Goal: Task Accomplishment & Management: Complete application form

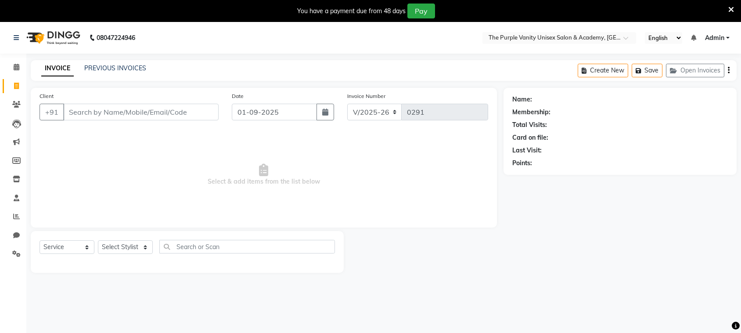
select select "7947"
select select "service"
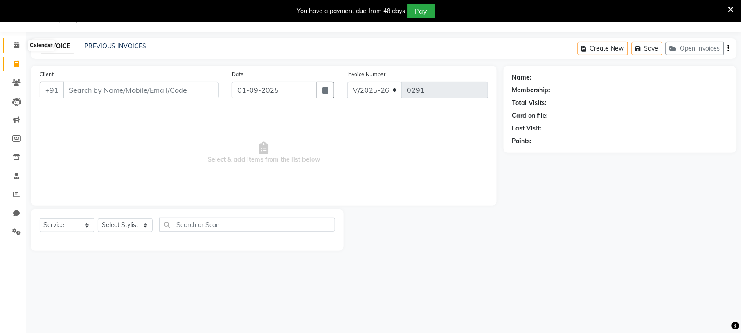
click at [12, 41] on span at bounding box center [16, 45] width 15 height 10
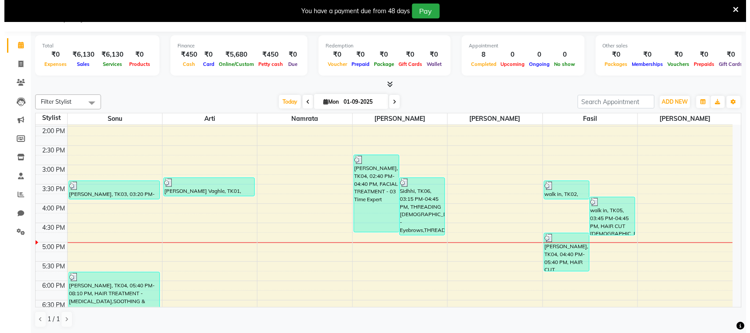
scroll to position [195, 0]
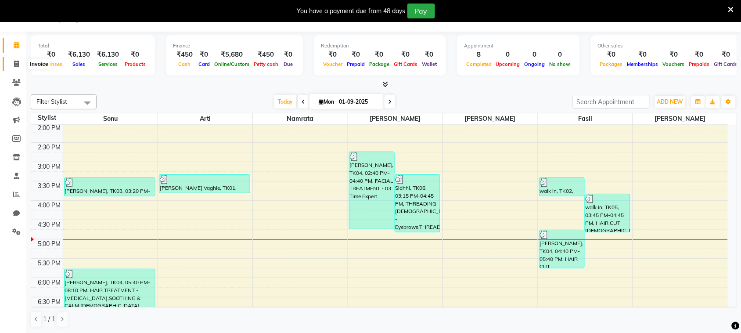
click at [14, 65] on icon at bounding box center [16, 64] width 5 height 7
select select "service"
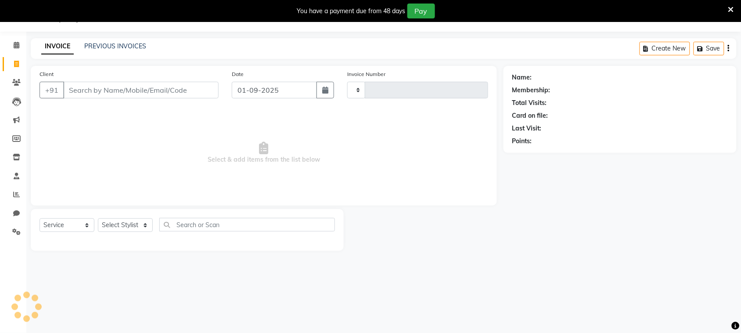
click at [146, 90] on input "Client" at bounding box center [140, 90] width 155 height 17
type input "A"
type input "0291"
type input "An"
select select "7947"
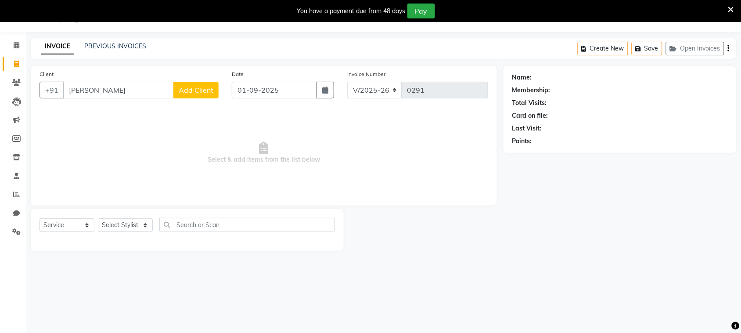
type input "[PERSON_NAME]"
click at [189, 91] on span "Add Client" at bounding box center [196, 90] width 35 height 9
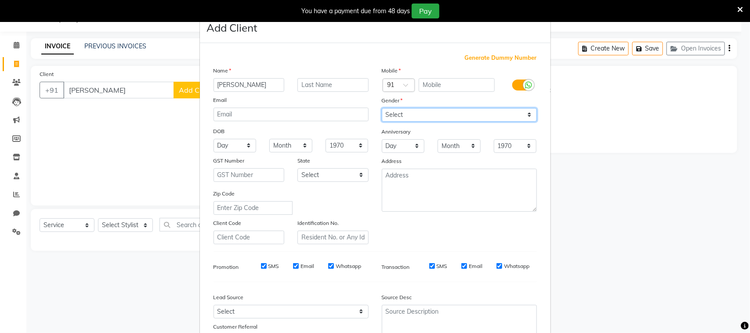
click at [423, 114] on select "Select [DEMOGRAPHIC_DATA] [DEMOGRAPHIC_DATA] Other Prefer Not To Say" at bounding box center [459, 115] width 155 height 14
select select "[DEMOGRAPHIC_DATA]"
click at [382, 108] on select "Select [DEMOGRAPHIC_DATA] [DEMOGRAPHIC_DATA] Other Prefer Not To Say" at bounding box center [459, 115] width 155 height 14
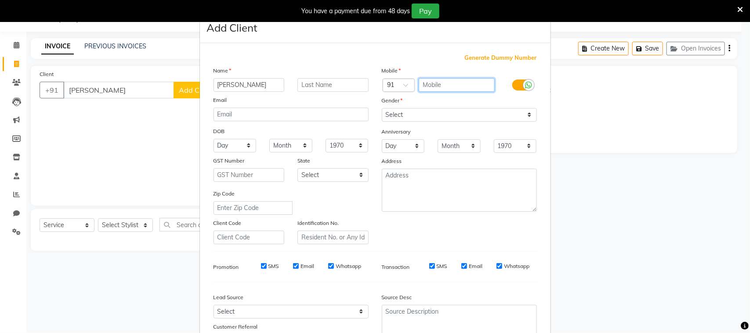
click at [428, 83] on input "text" at bounding box center [457, 85] width 76 height 14
type input "9356614186"
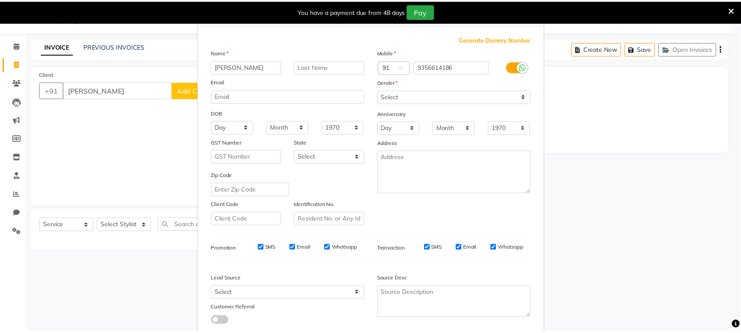
scroll to position [69, 0]
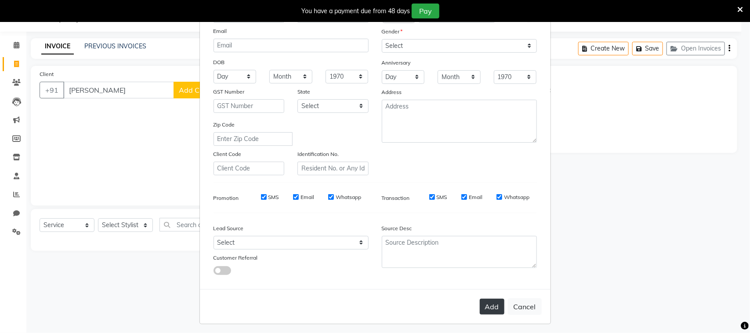
click at [492, 302] on button "Add" at bounding box center [492, 307] width 25 height 16
type input "9356614186"
select select
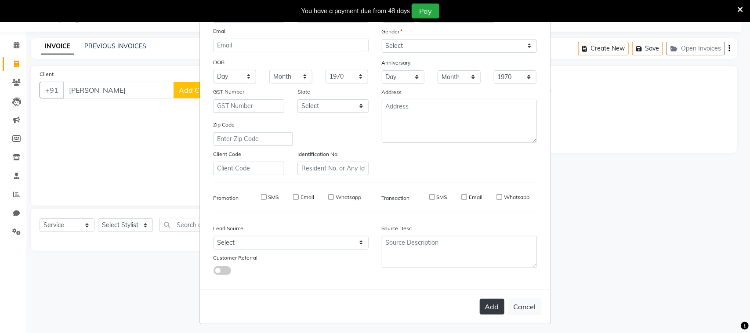
select select
checkbox input "false"
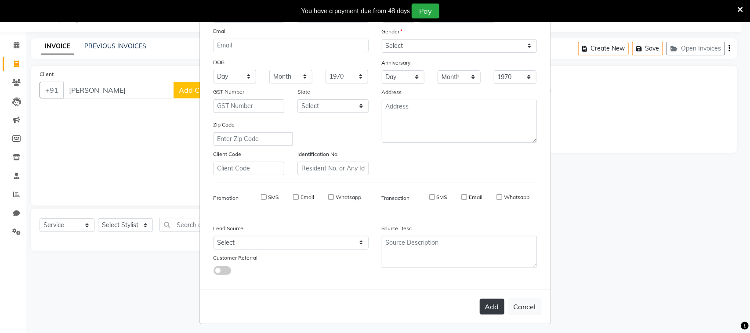
checkbox input "false"
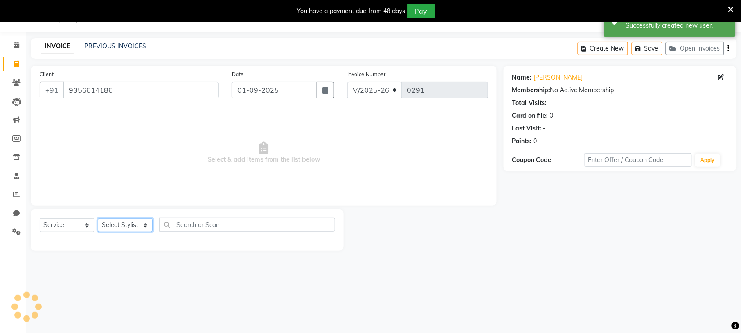
click at [133, 225] on select "Select Stylist [PERSON_NAME] [PERSON_NAME] [PERSON_NAME] [PERSON_NAME] [PERSON_…" at bounding box center [125, 225] width 55 height 14
select select "71496"
click at [98, 218] on select "Select Stylist [PERSON_NAME] [PERSON_NAME] [PERSON_NAME] [PERSON_NAME] [PERSON_…" at bounding box center [125, 225] width 55 height 14
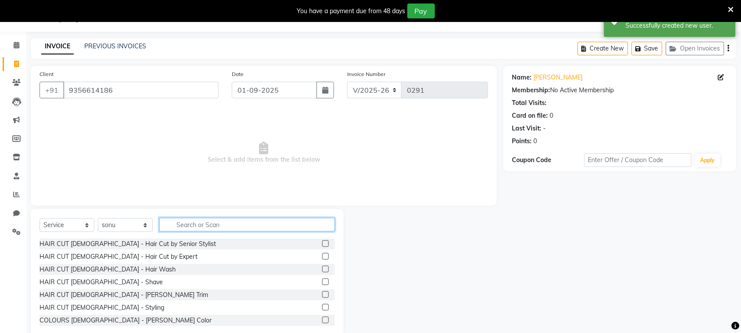
click at [216, 223] on input "text" at bounding box center [247, 225] width 176 height 14
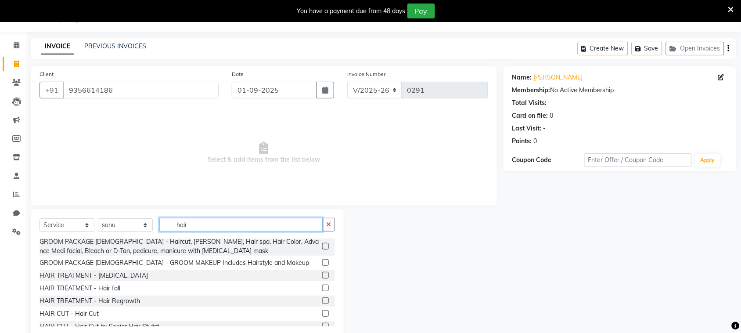
scroll to position [205, 0]
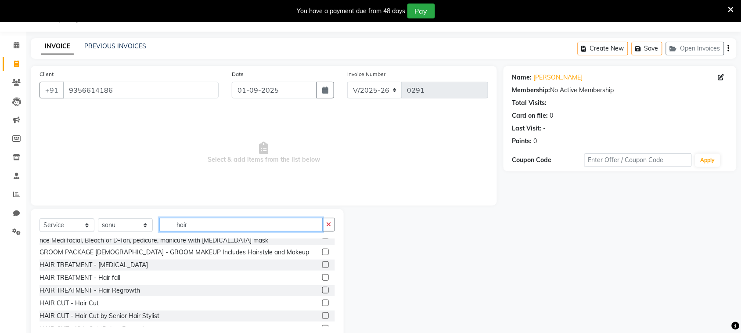
type input "hair"
click at [322, 299] on label at bounding box center [325, 302] width 7 height 7
click at [322, 300] on input "checkbox" at bounding box center [325, 303] width 6 height 6
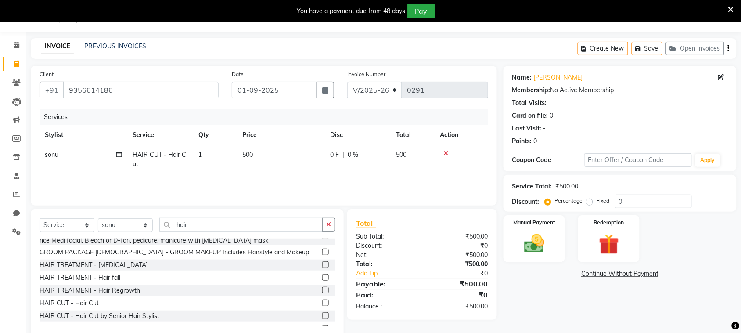
click at [322, 299] on label at bounding box center [325, 302] width 7 height 7
click at [322, 300] on input "checkbox" at bounding box center [325, 303] width 6 height 6
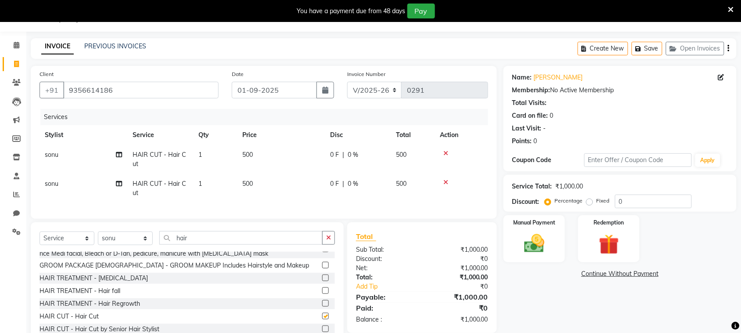
checkbox input "false"
click at [532, 239] on img at bounding box center [534, 243] width 34 height 24
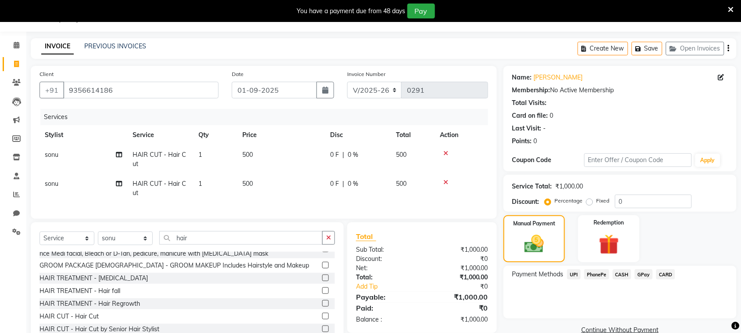
click at [596, 277] on span "PhonePe" at bounding box center [597, 274] width 25 height 10
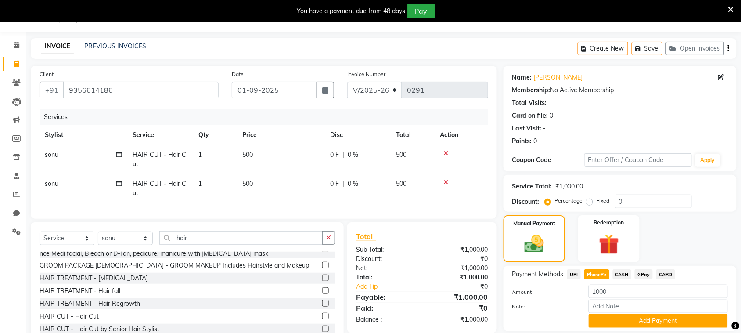
click at [622, 274] on span "CASH" at bounding box center [622, 274] width 19 height 10
click at [612, 324] on button "Add Payment" at bounding box center [658, 321] width 139 height 14
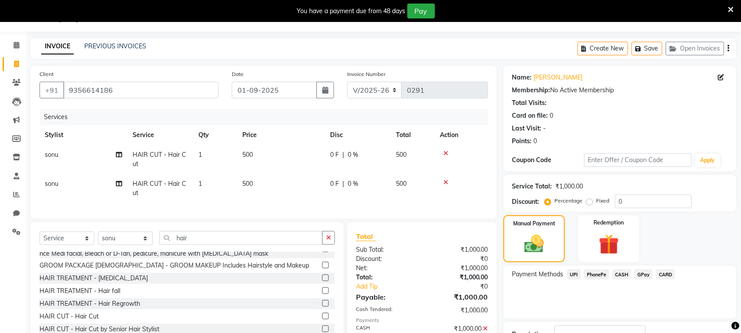
scroll to position [88, 0]
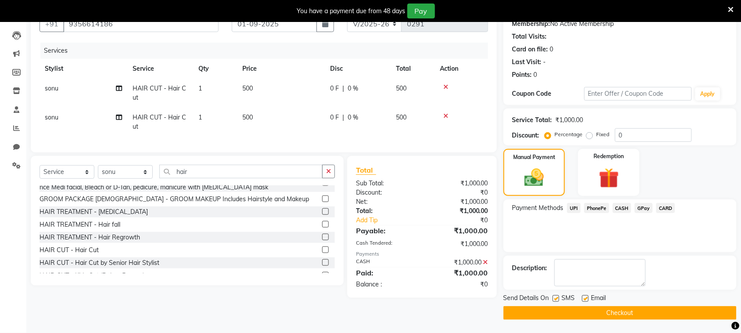
click at [557, 299] on label at bounding box center [556, 298] width 7 height 7
click at [557, 299] on input "checkbox" at bounding box center [556, 299] width 6 height 6
checkbox input "false"
click at [563, 310] on button "Checkout" at bounding box center [620, 313] width 233 height 14
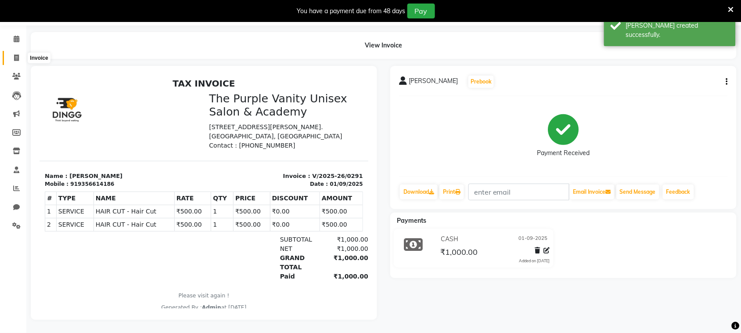
click at [16, 54] on icon at bounding box center [16, 57] width 5 height 7
select select "service"
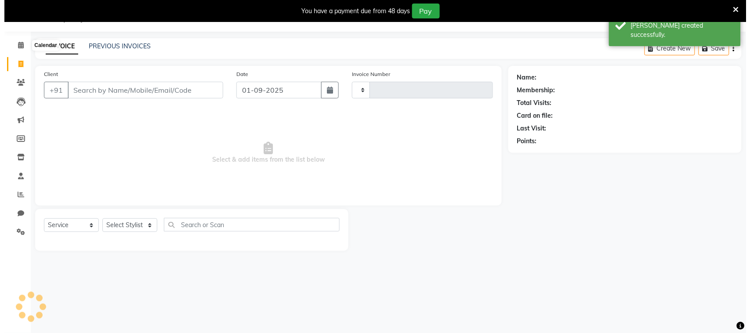
scroll to position [22, 0]
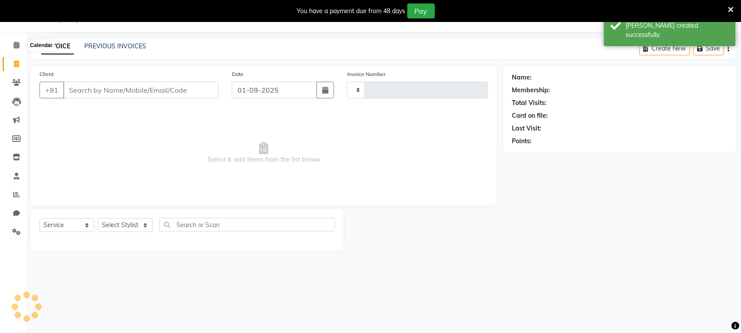
type input "0292"
select select "7947"
click at [119, 94] on input "Client" at bounding box center [140, 90] width 155 height 17
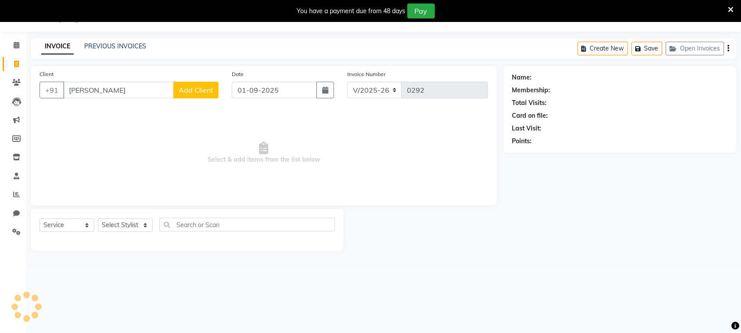
type input "[PERSON_NAME]"
click at [141, 223] on select "Select Stylist [PERSON_NAME] [PERSON_NAME] [PERSON_NAME] [PERSON_NAME] [PERSON_…" at bounding box center [125, 225] width 55 height 14
select select "87146"
click at [98, 218] on select "Select Stylist [PERSON_NAME] [PERSON_NAME] [PERSON_NAME] [PERSON_NAME] [PERSON_…" at bounding box center [125, 225] width 55 height 14
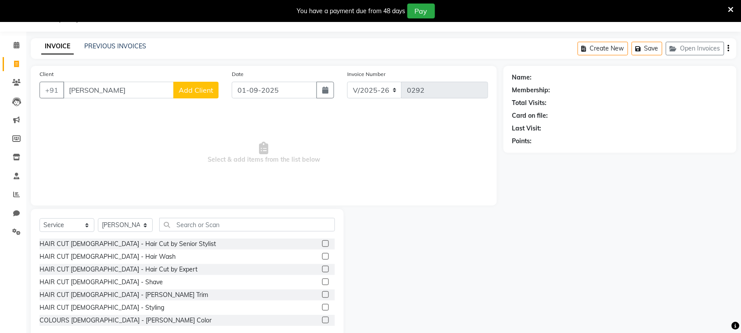
click at [322, 269] on label at bounding box center [325, 269] width 7 height 7
click at [322, 269] on input "checkbox" at bounding box center [325, 270] width 6 height 6
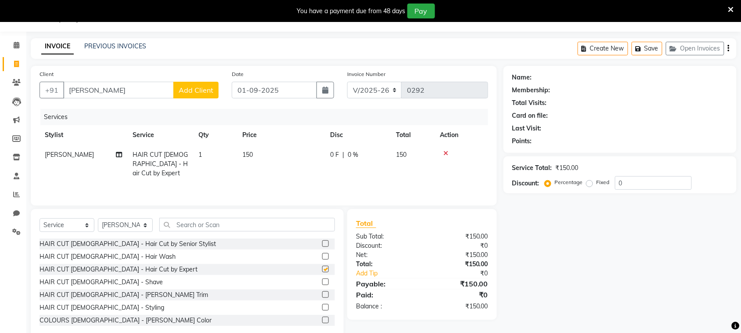
checkbox input "false"
click at [209, 84] on button "Add Client" at bounding box center [195, 90] width 45 height 17
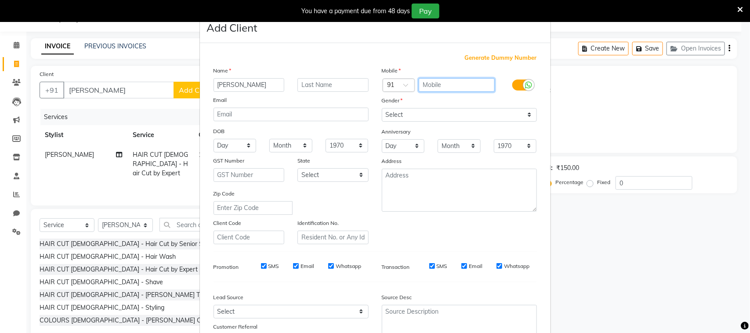
click at [445, 82] on input "text" at bounding box center [457, 85] width 76 height 14
type input "8408996440"
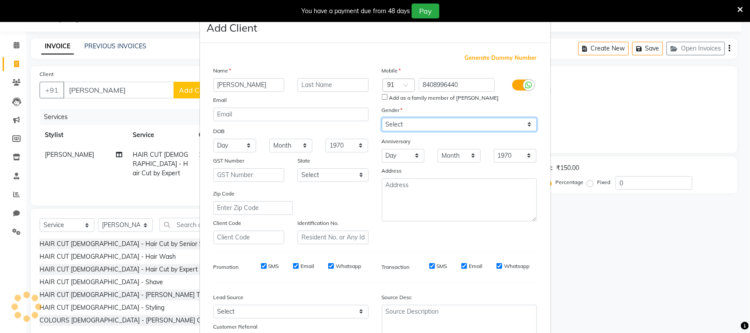
click at [448, 115] on div "Mobile Country Code × 91 8408996440 Add as a family member of [PERSON_NAME] Gen…" at bounding box center [459, 155] width 168 height 178
select select "[DEMOGRAPHIC_DATA]"
click at [382, 118] on select "Select [DEMOGRAPHIC_DATA] [DEMOGRAPHIC_DATA] Other Prefer Not To Say" at bounding box center [459, 125] width 155 height 14
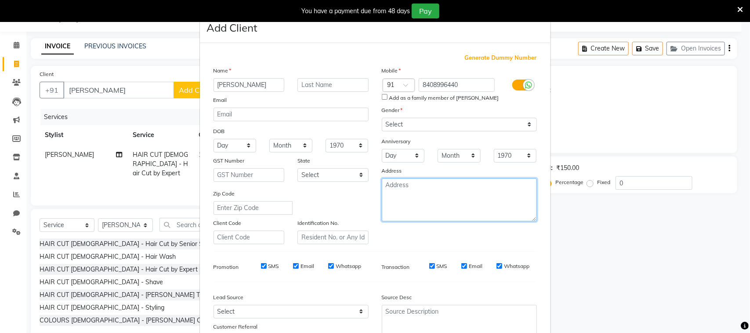
click at [400, 185] on textarea at bounding box center [459, 199] width 155 height 43
type textarea "chinchi"
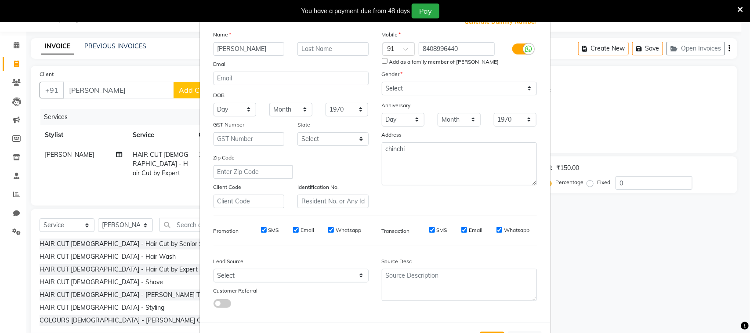
scroll to position [69, 0]
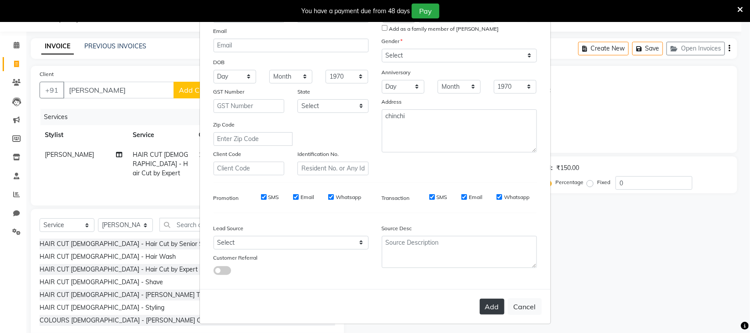
click at [485, 307] on button "Add" at bounding box center [492, 307] width 25 height 16
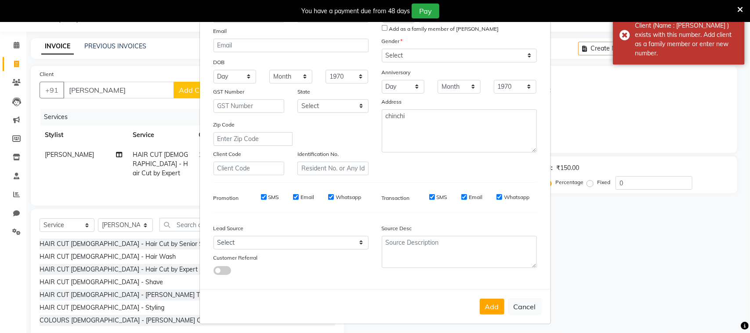
scroll to position [0, 0]
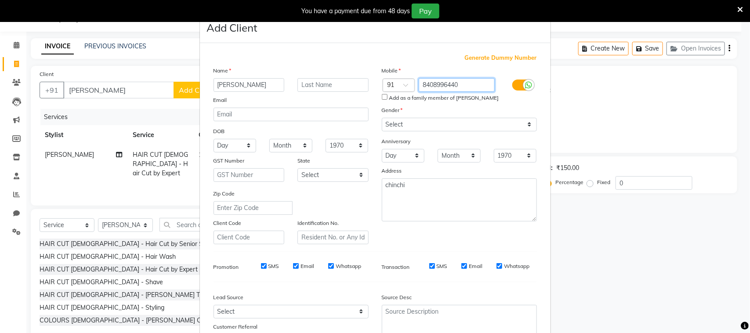
drag, startPoint x: 459, startPoint y: 80, endPoint x: 372, endPoint y: 85, distance: 87.1
click at [375, 85] on div "Country Code × 91 8408996440" at bounding box center [459, 85] width 168 height 14
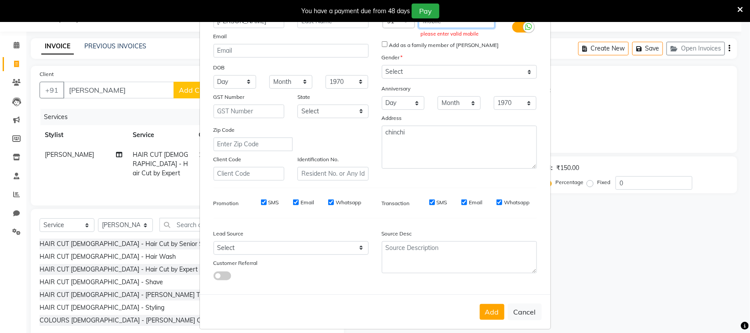
scroll to position [69, 0]
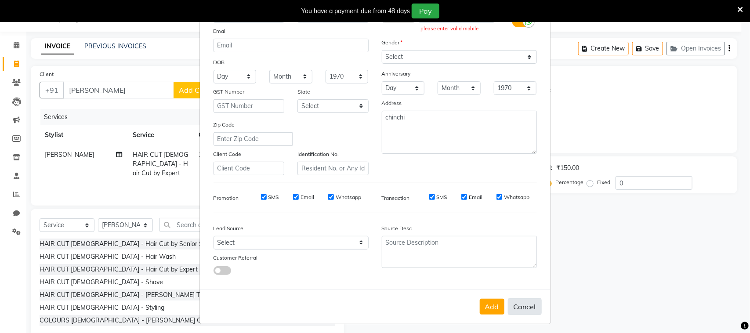
click at [523, 307] on button "Cancel" at bounding box center [525, 306] width 34 height 17
select select
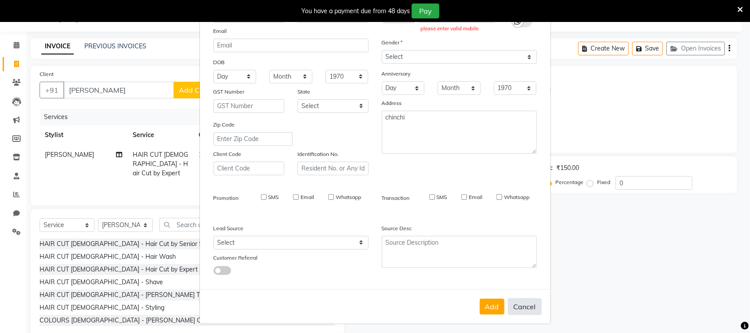
select select
checkbox input "false"
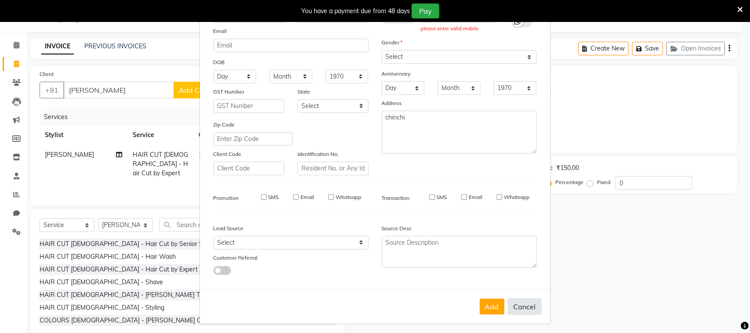
checkbox input "false"
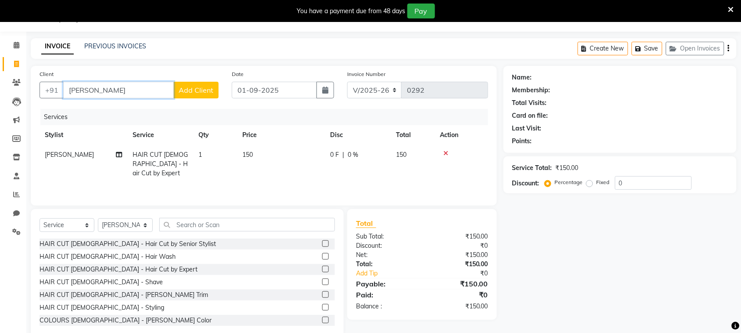
click at [132, 86] on input "[PERSON_NAME]" at bounding box center [118, 90] width 111 height 17
type input "S"
paste input "8408996440"
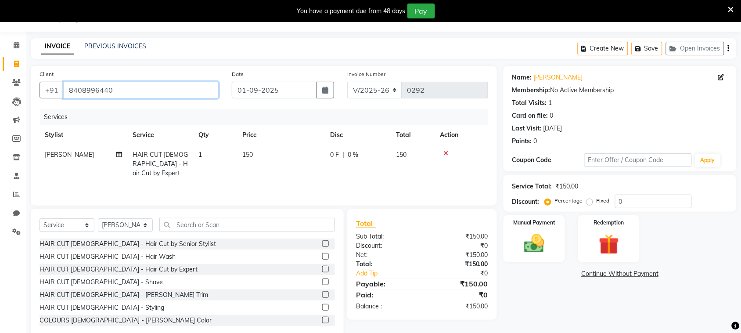
click at [124, 87] on input "8408996440" at bounding box center [140, 90] width 155 height 17
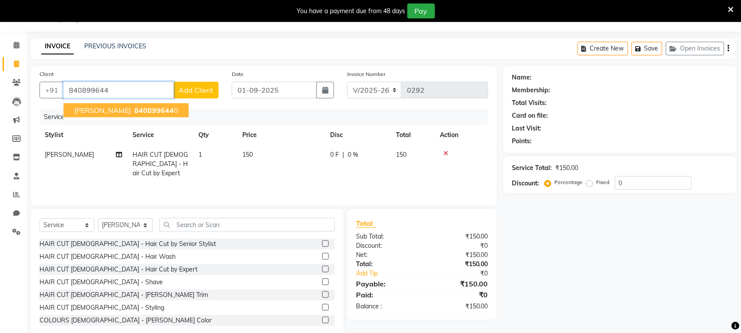
click at [134, 113] on span "840899644" at bounding box center [154, 110] width 40 height 9
type input "8408996440"
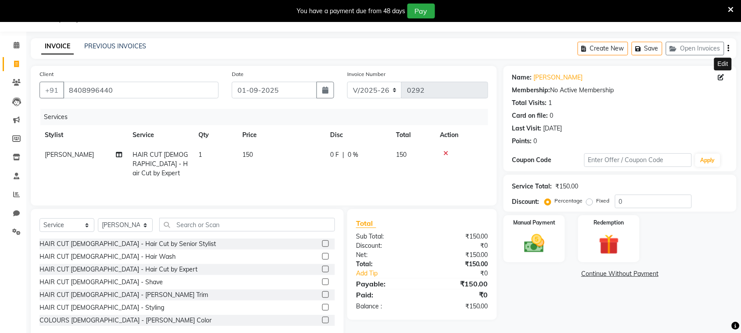
click at [723, 80] on icon at bounding box center [721, 77] width 6 height 6
select select "[DEMOGRAPHIC_DATA]"
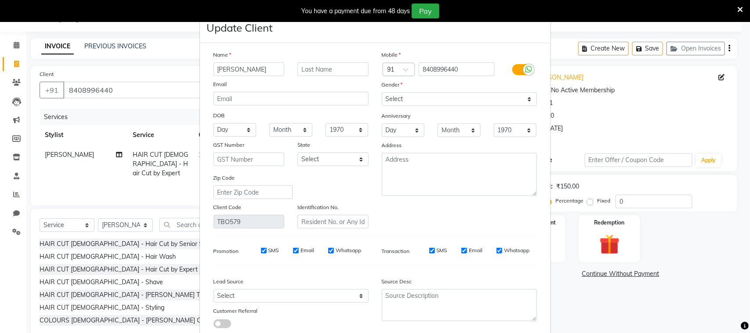
click at [238, 69] on input "[PERSON_NAME]" at bounding box center [248, 69] width 71 height 14
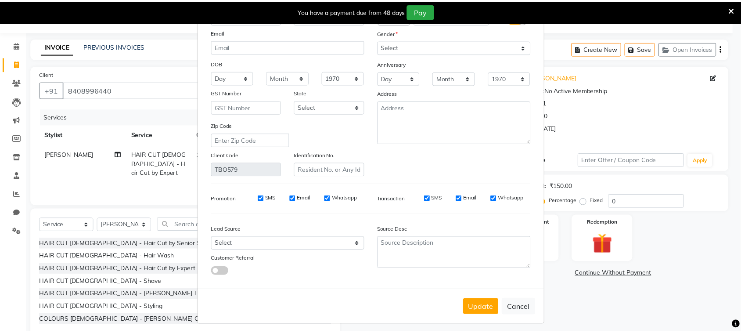
scroll to position [54, 0]
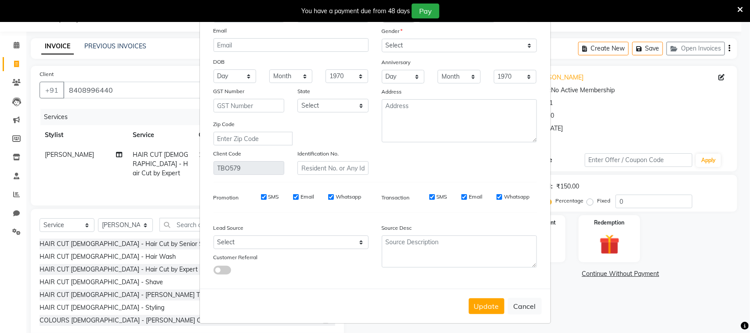
type input "[PERSON_NAME]"
click at [451, 116] on textarea at bounding box center [459, 120] width 155 height 43
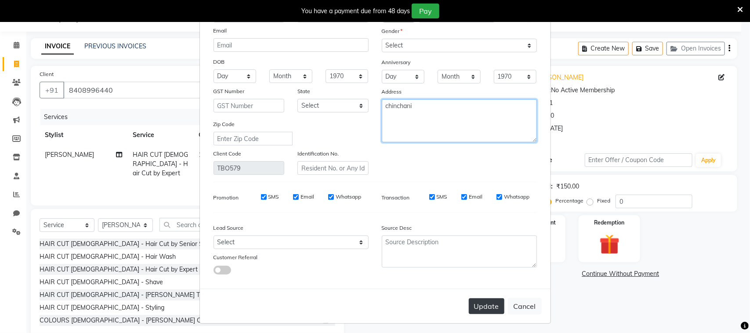
type textarea "chinchani"
click at [482, 304] on button "Update" at bounding box center [487, 306] width 36 height 16
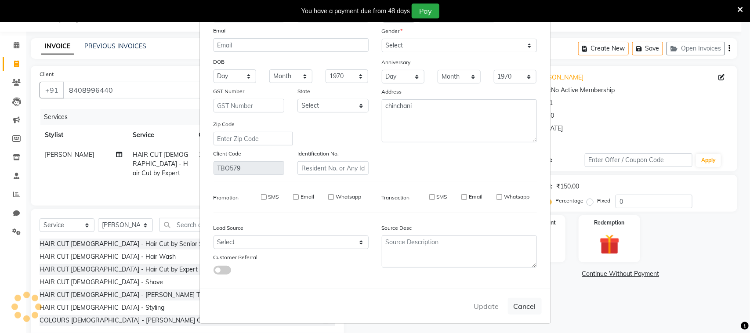
select select
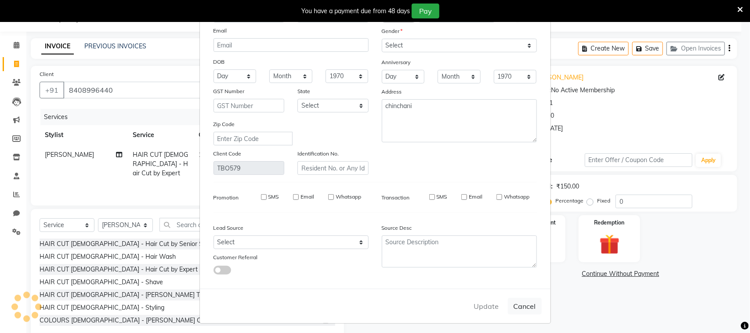
select select
checkbox input "false"
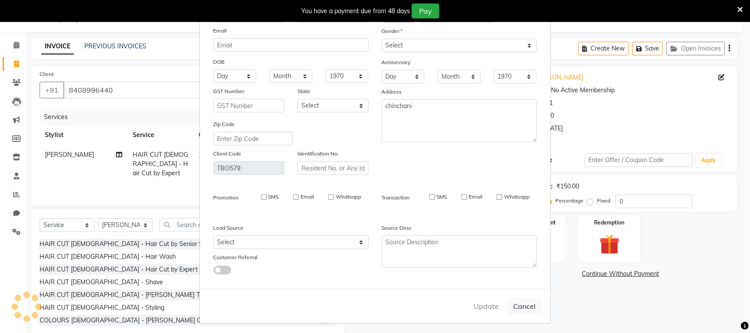
checkbox input "false"
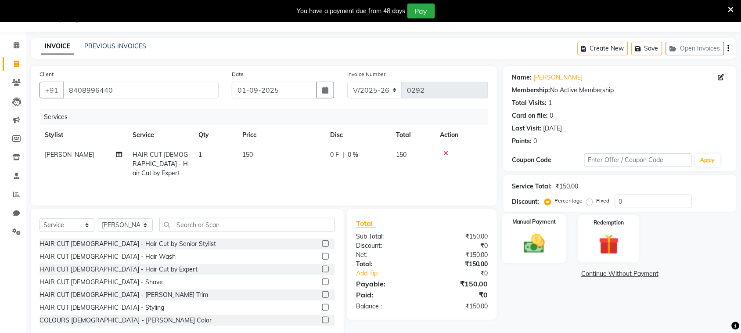
click at [532, 231] on div "Manual Payment" at bounding box center [534, 238] width 64 height 49
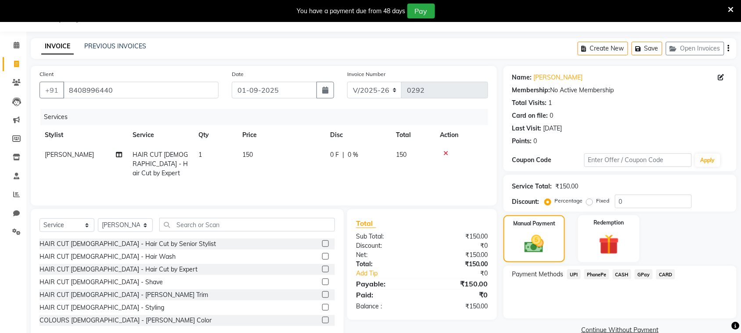
click at [621, 274] on span "CASH" at bounding box center [622, 274] width 19 height 10
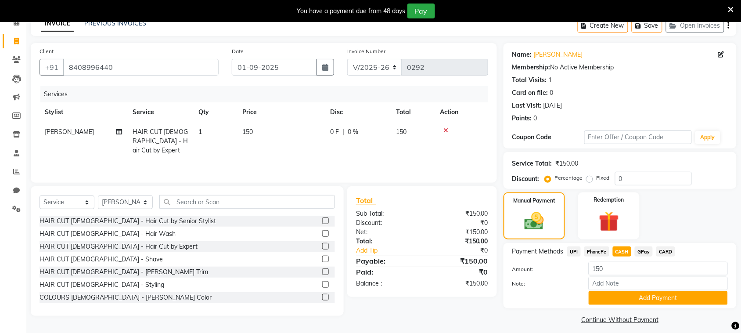
scroll to position [51, 0]
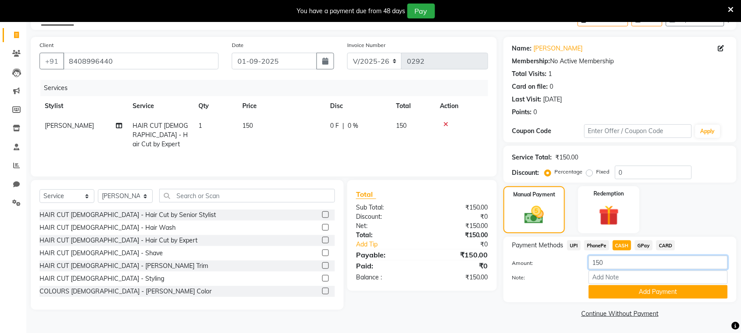
click at [632, 262] on input "150" at bounding box center [658, 263] width 139 height 14
type input "1"
type input "200"
click at [642, 286] on button "Add Payment" at bounding box center [658, 292] width 139 height 14
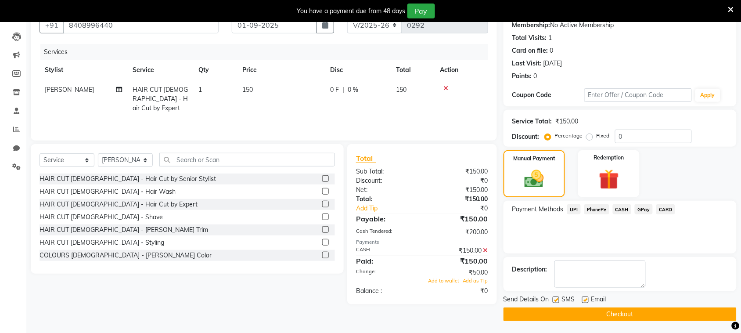
scroll to position [88, 0]
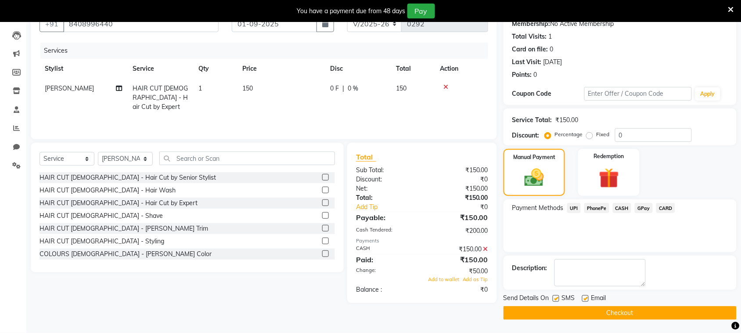
click at [469, 282] on div "Add to wallet Add as Tip" at bounding box center [422, 279] width 145 height 7
click at [616, 316] on button "Checkout" at bounding box center [620, 313] width 233 height 14
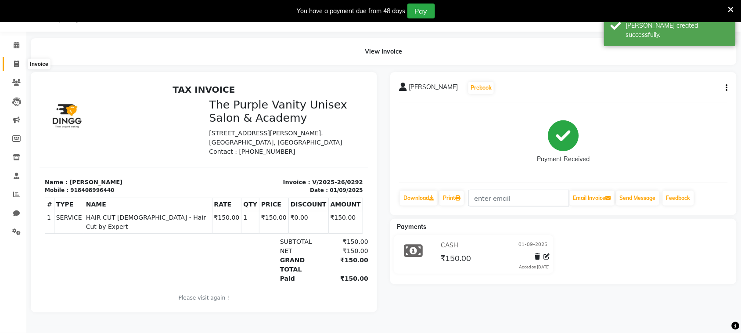
click at [14, 63] on icon at bounding box center [16, 64] width 5 height 7
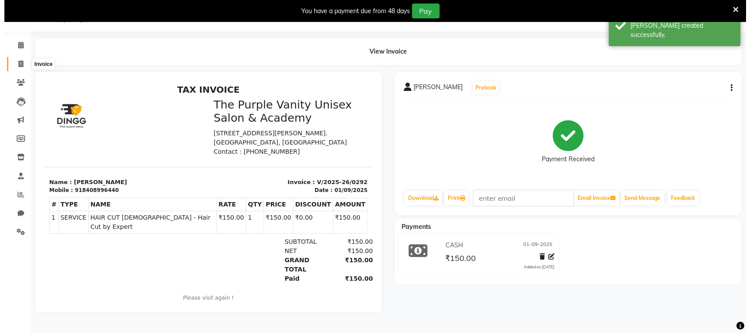
scroll to position [22, 0]
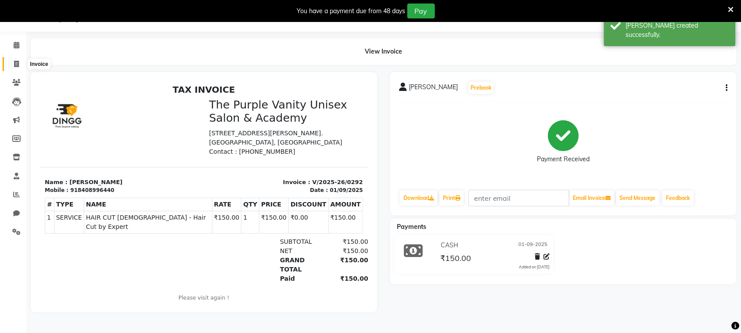
select select "service"
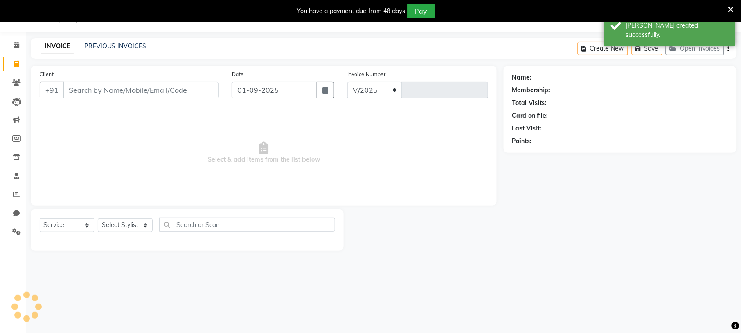
select select "7947"
type input "0293"
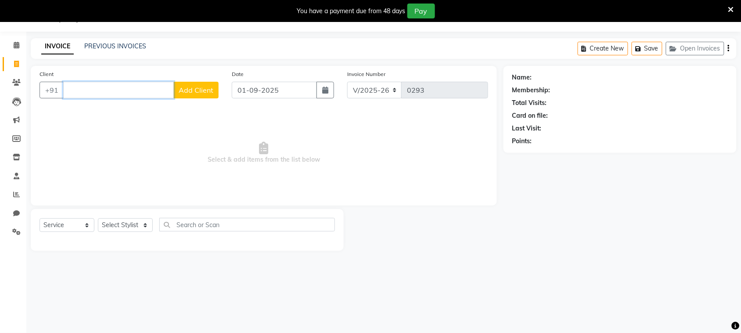
click at [126, 88] on input "Client" at bounding box center [118, 90] width 111 height 17
type input "[PERSON_NAME]"
click at [208, 93] on span "Add Client" at bounding box center [196, 90] width 35 height 9
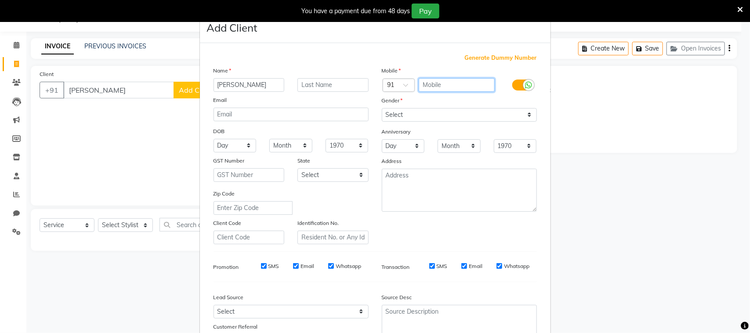
click at [441, 84] on input "text" at bounding box center [457, 85] width 76 height 14
type input "8830451523"
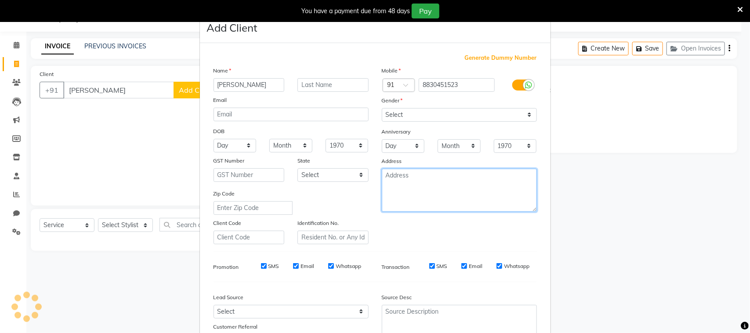
click at [457, 176] on textarea at bounding box center [459, 190] width 155 height 43
type textarea "[PERSON_NAME]"
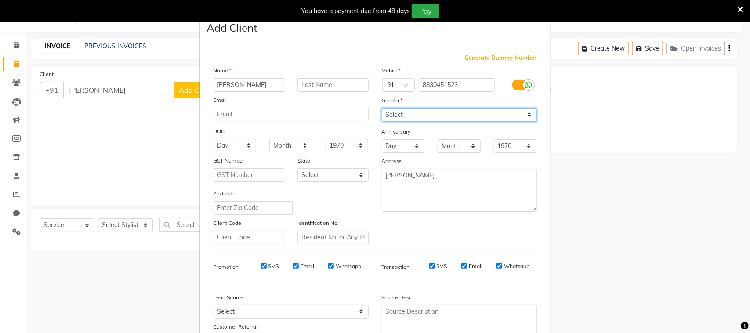
click at [429, 116] on select "Select [DEMOGRAPHIC_DATA] [DEMOGRAPHIC_DATA] Other Prefer Not To Say" at bounding box center [459, 115] width 155 height 14
select select "[DEMOGRAPHIC_DATA]"
click at [382, 108] on select "Select [DEMOGRAPHIC_DATA] [DEMOGRAPHIC_DATA] Other Prefer Not To Say" at bounding box center [459, 115] width 155 height 14
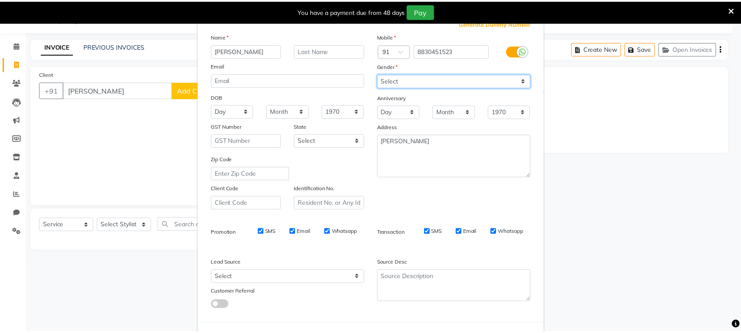
scroll to position [69, 0]
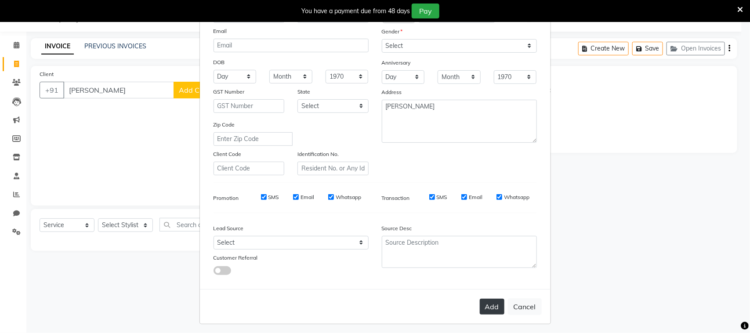
click at [486, 305] on button "Add" at bounding box center [492, 307] width 25 height 16
type input "8830451523"
select select
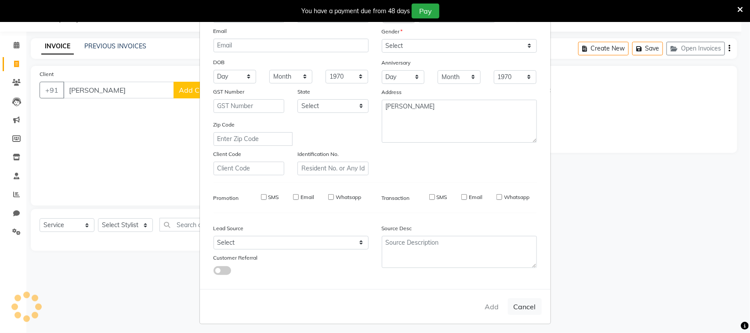
select select
checkbox input "false"
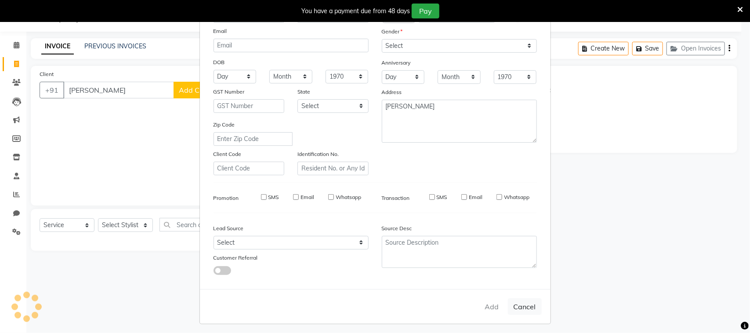
checkbox input "false"
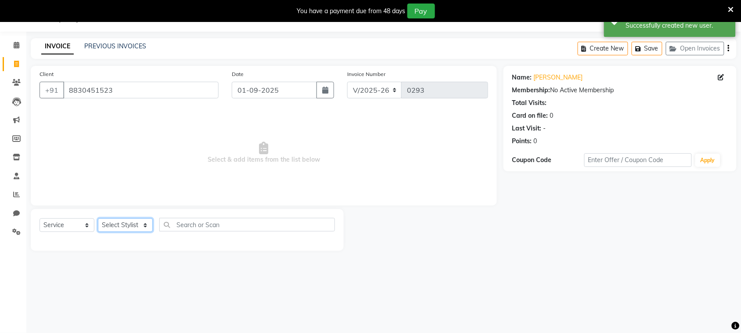
click at [125, 226] on select "Select Stylist [PERSON_NAME] [PERSON_NAME] [PERSON_NAME] [PERSON_NAME] [PERSON_…" at bounding box center [125, 225] width 55 height 14
select select "87143"
click at [98, 218] on select "Select Stylist [PERSON_NAME] [PERSON_NAME] [PERSON_NAME] [PERSON_NAME] [PERSON_…" at bounding box center [125, 225] width 55 height 14
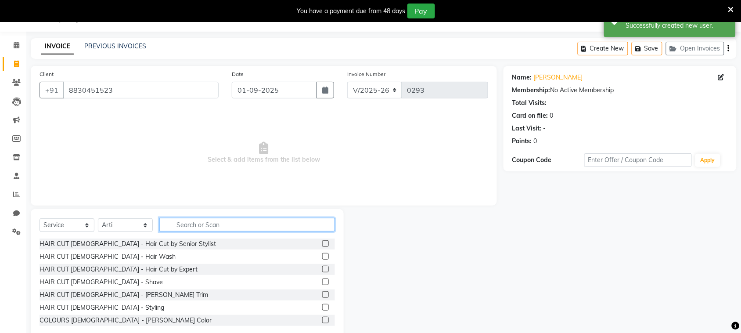
click at [234, 221] on input "text" at bounding box center [247, 225] width 176 height 14
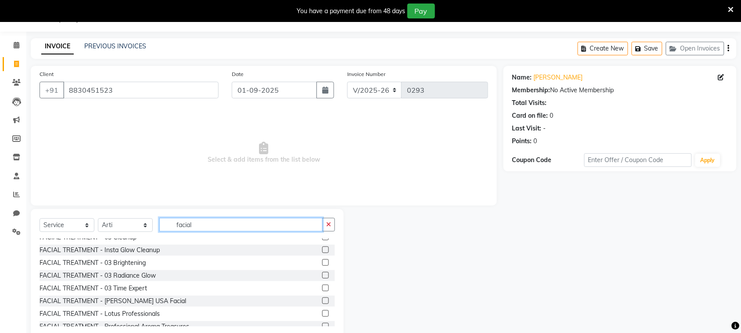
scroll to position [95, 0]
type input "facial"
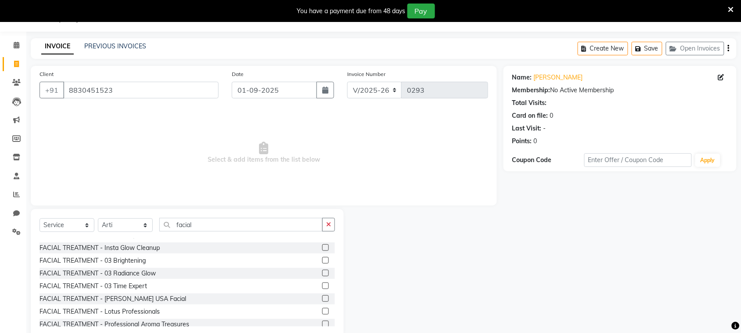
click at [322, 270] on label at bounding box center [325, 273] width 7 height 7
click at [322, 271] on input "checkbox" at bounding box center [325, 274] width 6 height 6
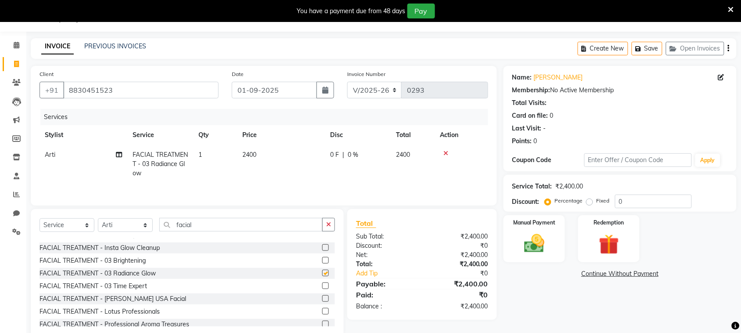
checkbox input "false"
click at [271, 227] on input "facial" at bounding box center [240, 225] width 163 height 14
type input "f"
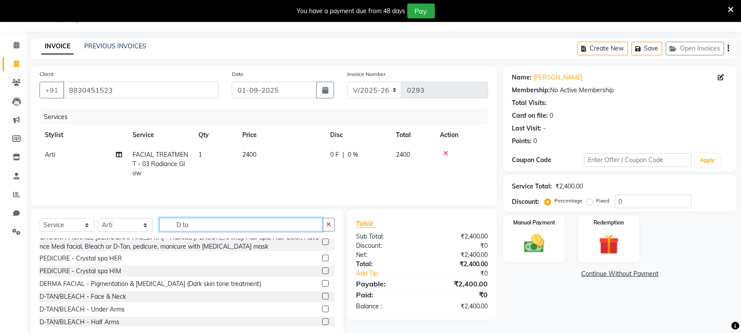
scroll to position [49, 0]
type input "D ta"
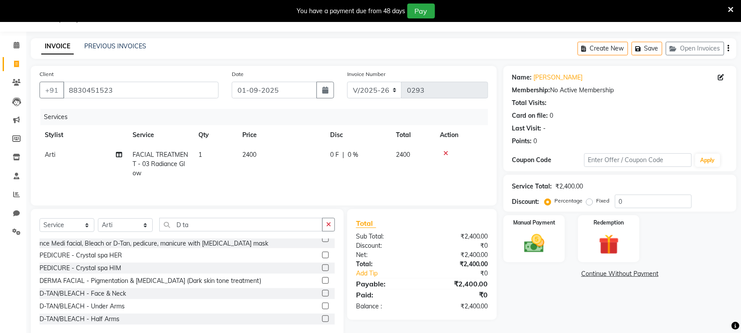
click at [322, 290] on label at bounding box center [325, 293] width 7 height 7
click at [322, 291] on input "checkbox" at bounding box center [325, 294] width 6 height 6
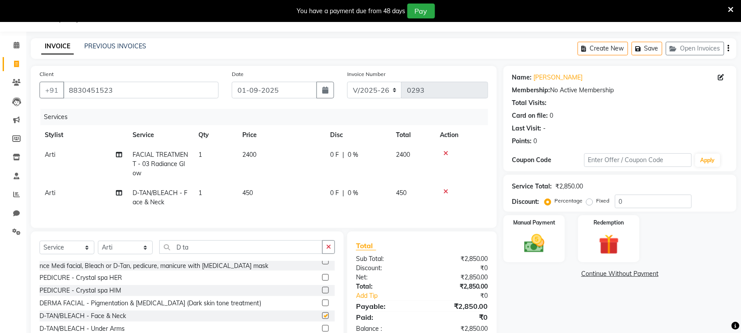
checkbox input "false"
click at [292, 254] on input "D ta" at bounding box center [240, 247] width 163 height 14
type input "D"
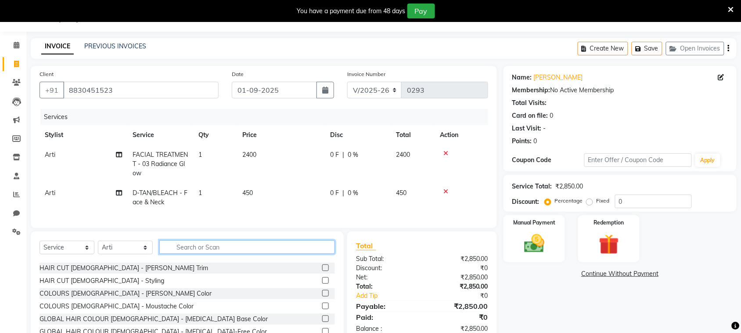
scroll to position [418, 0]
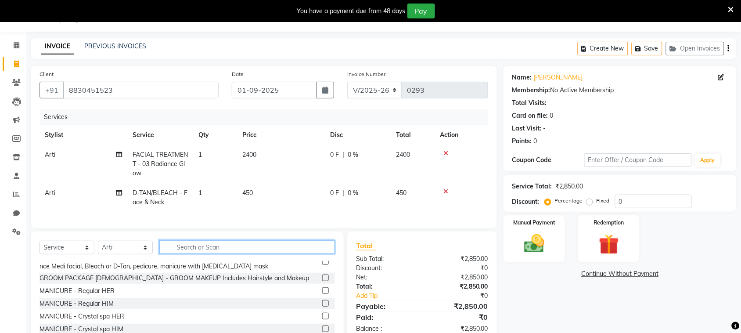
type input "w"
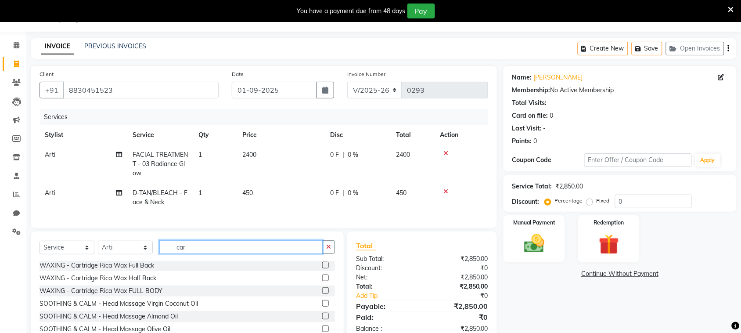
scroll to position [40, 0]
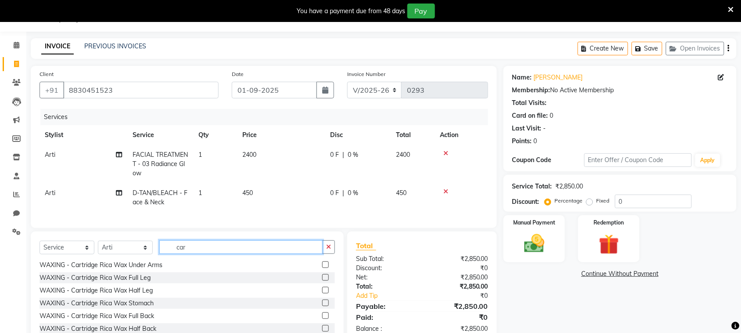
type input "car"
click at [322, 268] on label at bounding box center [325, 264] width 7 height 7
click at [322, 268] on input "checkbox" at bounding box center [325, 265] width 6 height 6
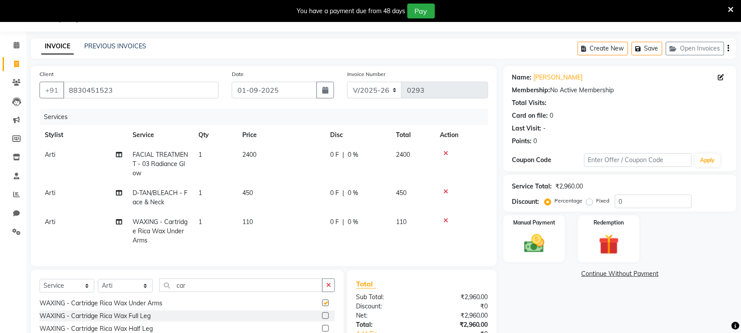
checkbox input "false"
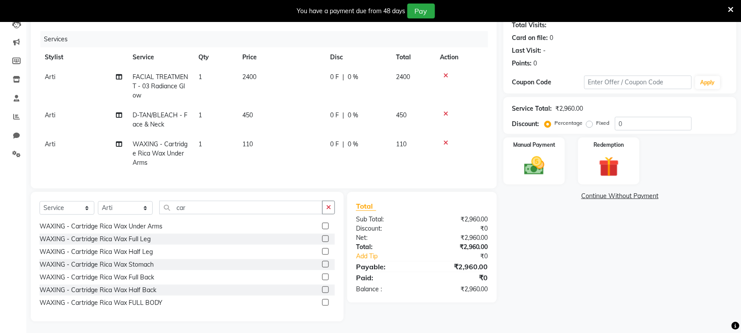
scroll to position [102, 0]
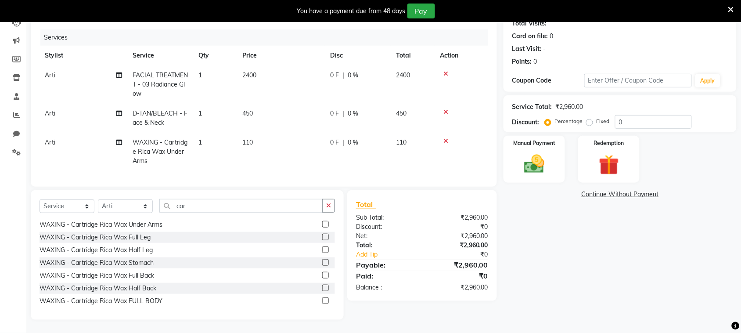
click at [322, 240] on label at bounding box center [325, 237] width 7 height 7
click at [322, 240] on input "checkbox" at bounding box center [325, 238] width 6 height 6
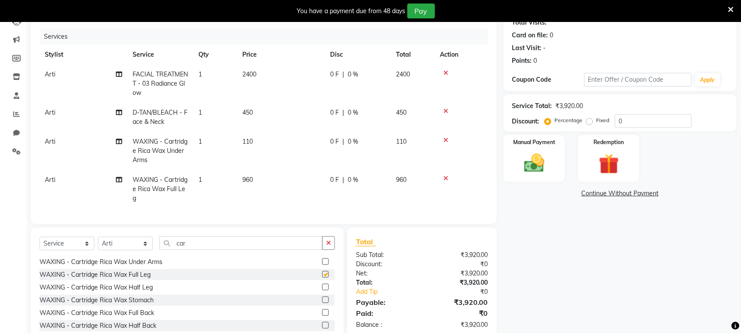
checkbox input "false"
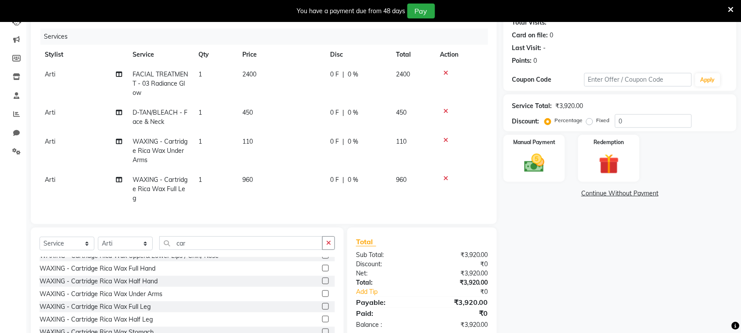
scroll to position [5, 0]
click at [322, 273] on label at bounding box center [325, 269] width 7 height 7
click at [322, 273] on input "checkbox" at bounding box center [325, 270] width 6 height 6
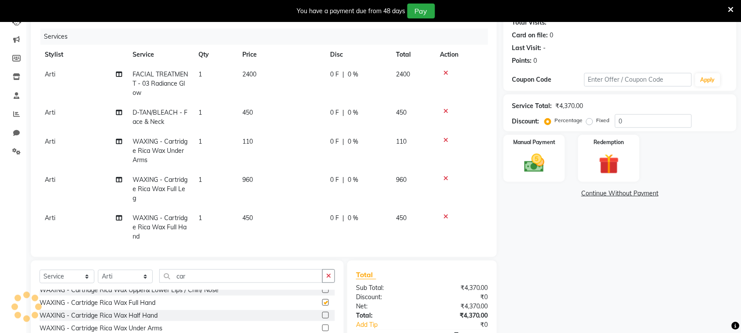
checkbox input "false"
click at [256, 178] on td "960" at bounding box center [281, 189] width 88 height 38
select select "87143"
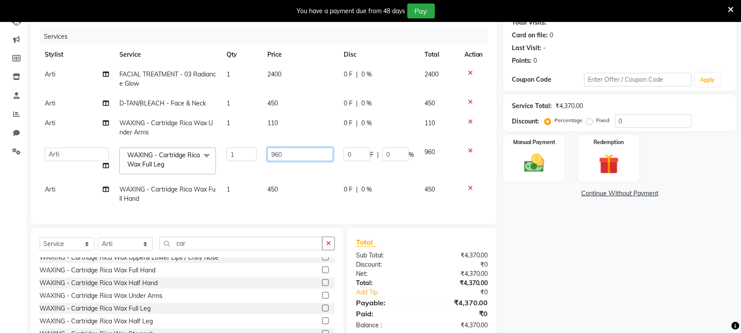
click at [292, 148] on input "960" at bounding box center [300, 155] width 66 height 14
type input "900"
click at [281, 121] on tbody "Arti FACIAL TREATMENT - 03 Radiance Glow 1 2400 0 F | 0 % 2400 [PERSON_NAME]/BL…" at bounding box center [264, 137] width 449 height 144
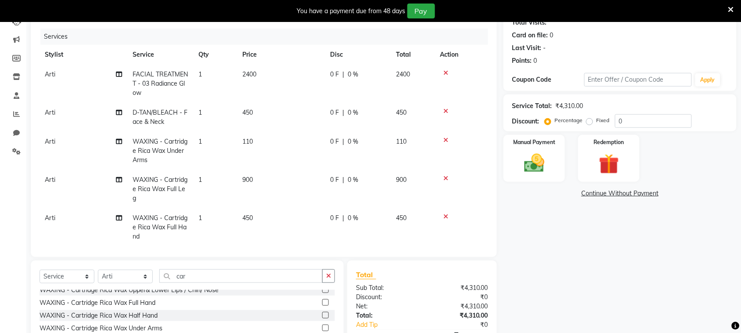
click at [256, 141] on td "110" at bounding box center [281, 151] width 88 height 38
select select "87143"
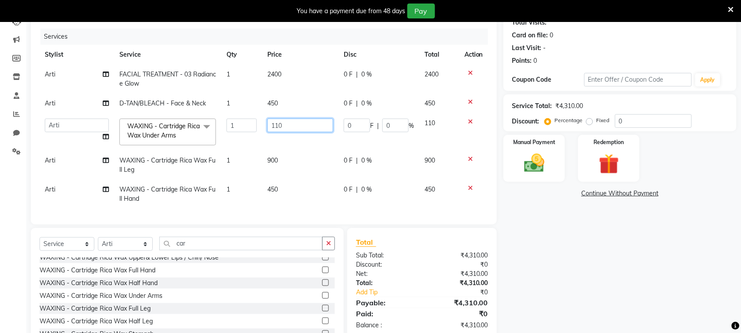
click at [291, 128] on input "110" at bounding box center [300, 126] width 66 height 14
type input "1"
type input "100"
click at [296, 178] on td "900" at bounding box center [300, 165] width 76 height 29
select select "87143"
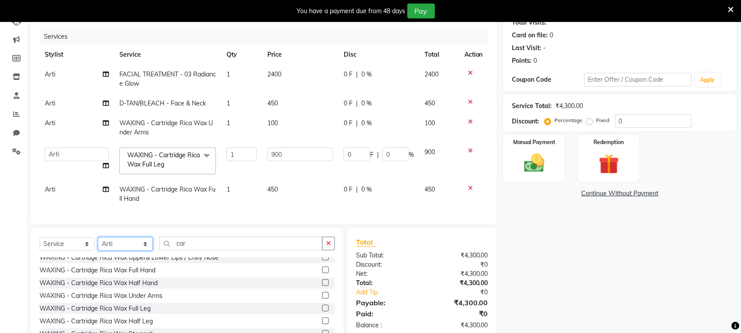
click at [141, 249] on select "Select Stylist [PERSON_NAME] [PERSON_NAME] [PERSON_NAME] [PERSON_NAME] [PERSON_…" at bounding box center [125, 244] width 55 height 14
select select "87293"
click at [98, 245] on select "Select Stylist [PERSON_NAME] [PERSON_NAME] [PERSON_NAME] [PERSON_NAME] [PERSON_…" at bounding box center [125, 244] width 55 height 14
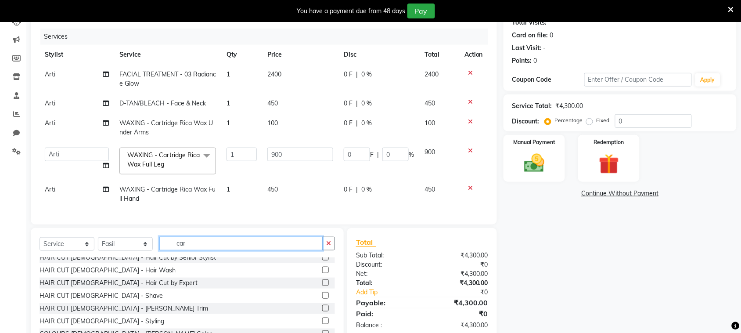
click at [209, 249] on input "car" at bounding box center [240, 244] width 163 height 14
type input "c"
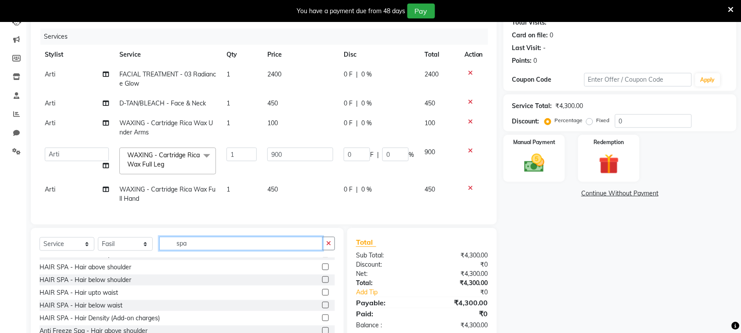
scroll to position [203, 0]
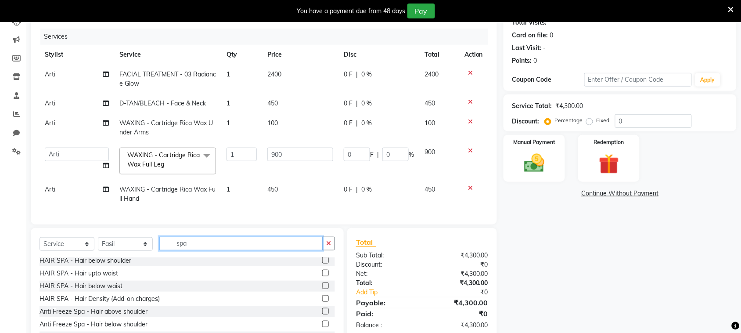
type input "spa"
click at [322, 270] on label at bounding box center [325, 273] width 7 height 7
click at [322, 271] on input "checkbox" at bounding box center [325, 274] width 6 height 6
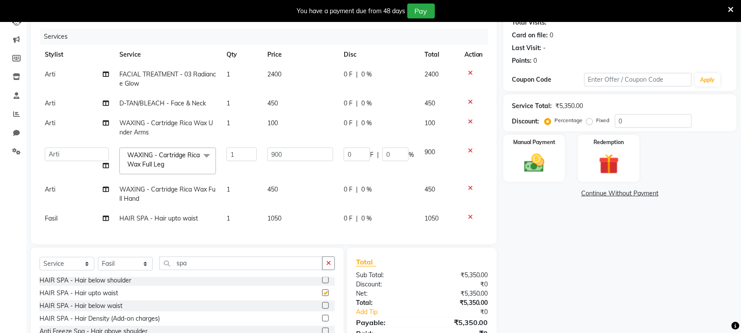
checkbox input "false"
click at [282, 213] on td "1050" at bounding box center [300, 219] width 76 height 20
select select "87293"
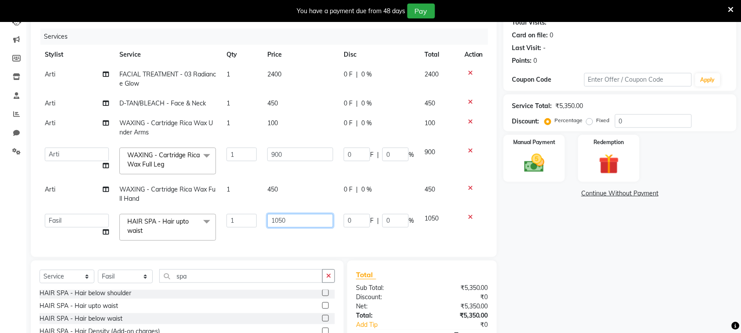
click at [290, 216] on input "1050" at bounding box center [300, 221] width 66 height 14
type input "1"
type input "1500"
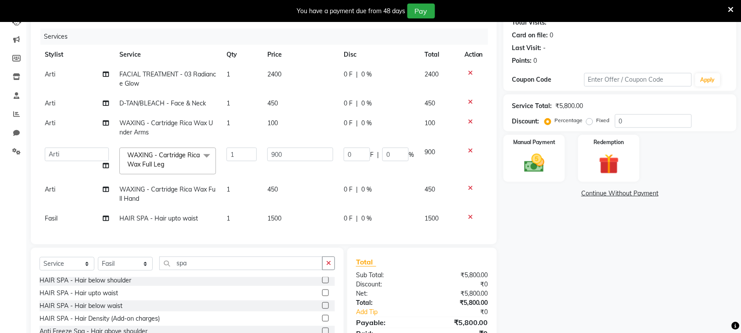
click at [346, 234] on div "Services Stylist Service Qty Price Disc Total Action Arti FACIAL TREATMENT - 03…" at bounding box center [264, 132] width 449 height 207
click at [223, 260] on input "spa" at bounding box center [240, 263] width 163 height 14
type input "s"
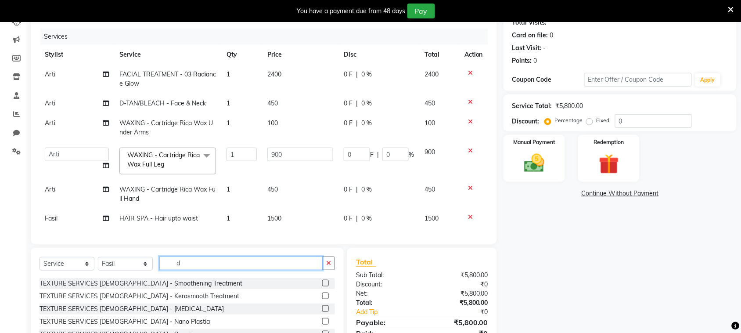
scroll to position [0, 0]
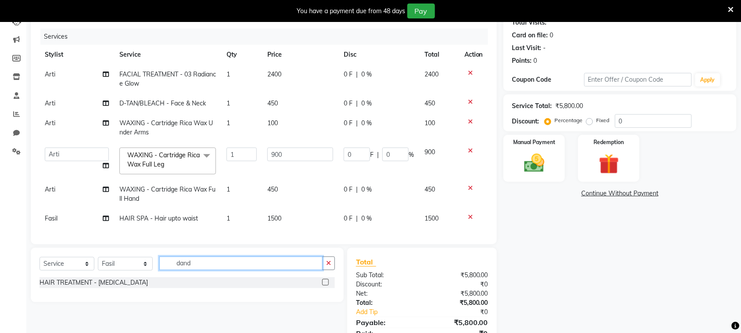
type input "dand"
click at [324, 280] on label at bounding box center [325, 282] width 7 height 7
click at [324, 280] on input "checkbox" at bounding box center [325, 283] width 6 height 6
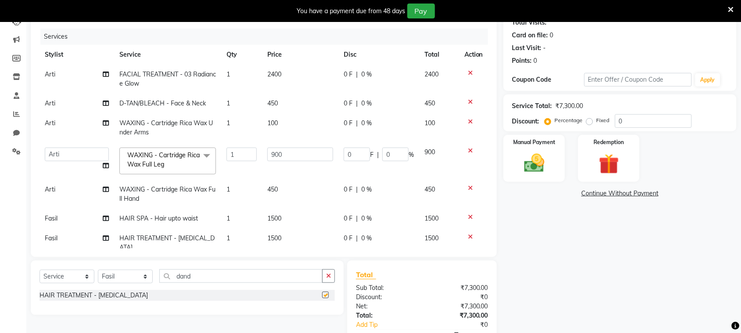
checkbox input "false"
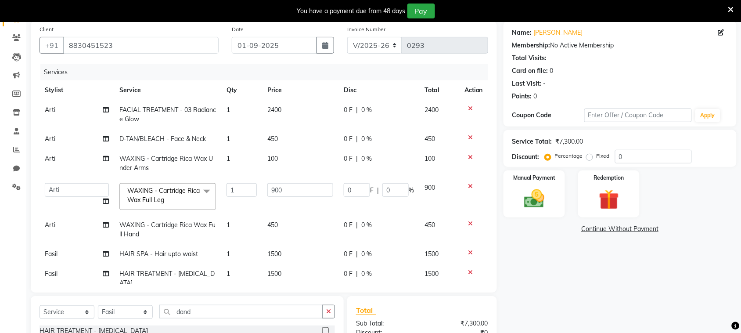
scroll to position [66, 0]
click at [275, 137] on td "450" at bounding box center [300, 140] width 76 height 20
select select "87143"
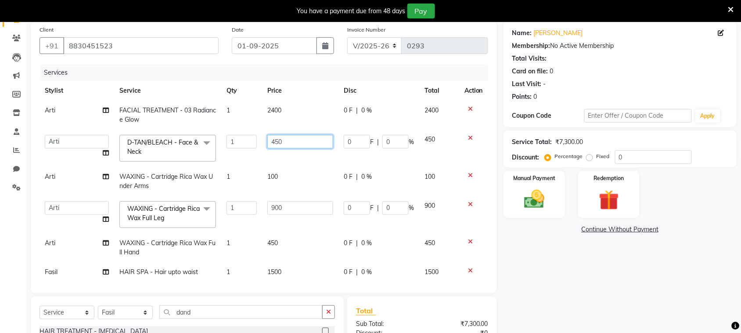
click at [286, 138] on input "450" at bounding box center [300, 142] width 66 height 14
type input "4"
type input "150"
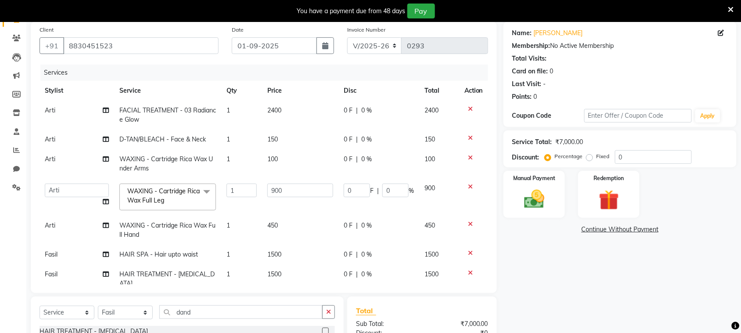
click at [290, 168] on td "100" at bounding box center [300, 163] width 76 height 29
select select "87143"
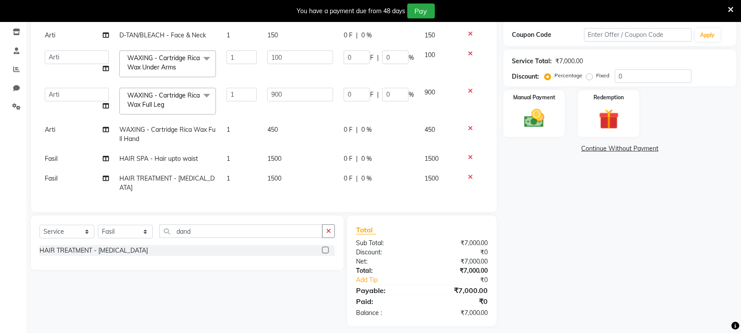
scroll to position [153, 0]
